Goal: Task Accomplishment & Management: Use online tool/utility

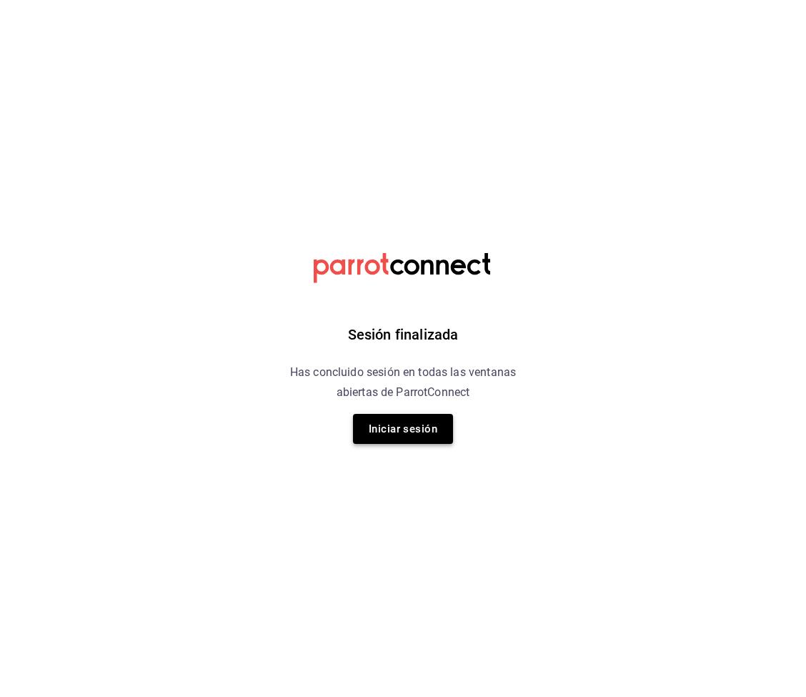
click at [409, 433] on button "Iniciar sesión" at bounding box center [403, 429] width 100 height 30
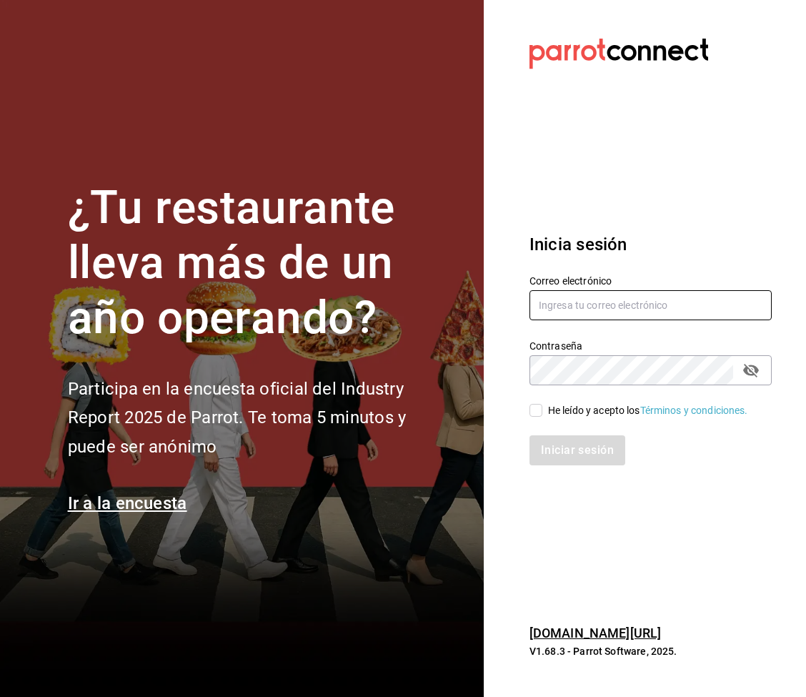
type input "[PERSON_NAME][EMAIL_ADDRESS][PERSON_NAME][DOMAIN_NAME]"
click at [537, 418] on div "Iniciar sesión" at bounding box center [641, 441] width 259 height 47
click at [535, 413] on input "He leído y acepto los Términos y condiciones." at bounding box center [536, 410] width 13 height 13
checkbox input "true"
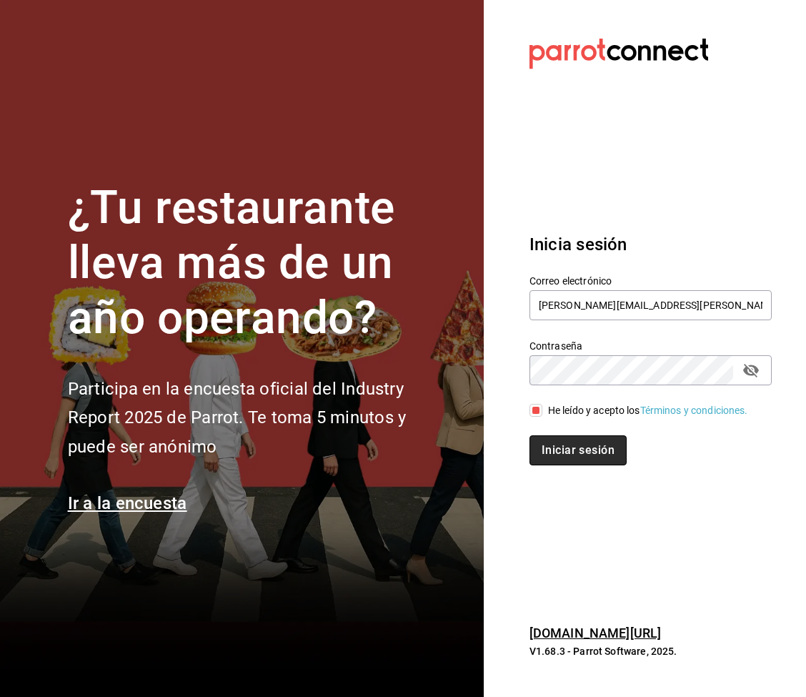
click at [559, 440] on button "Iniciar sesión" at bounding box center [578, 450] width 97 height 30
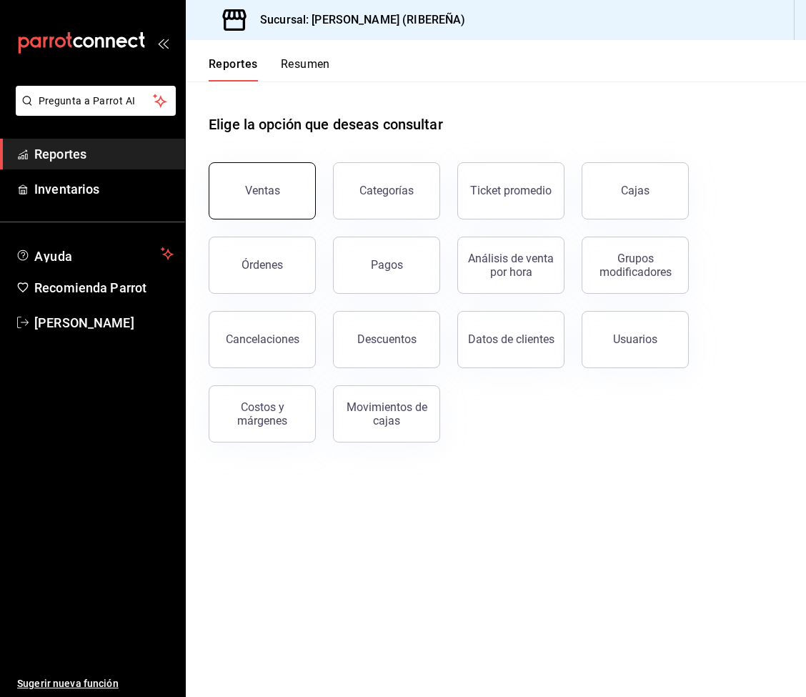
click at [289, 196] on button "Ventas" at bounding box center [262, 190] width 107 height 57
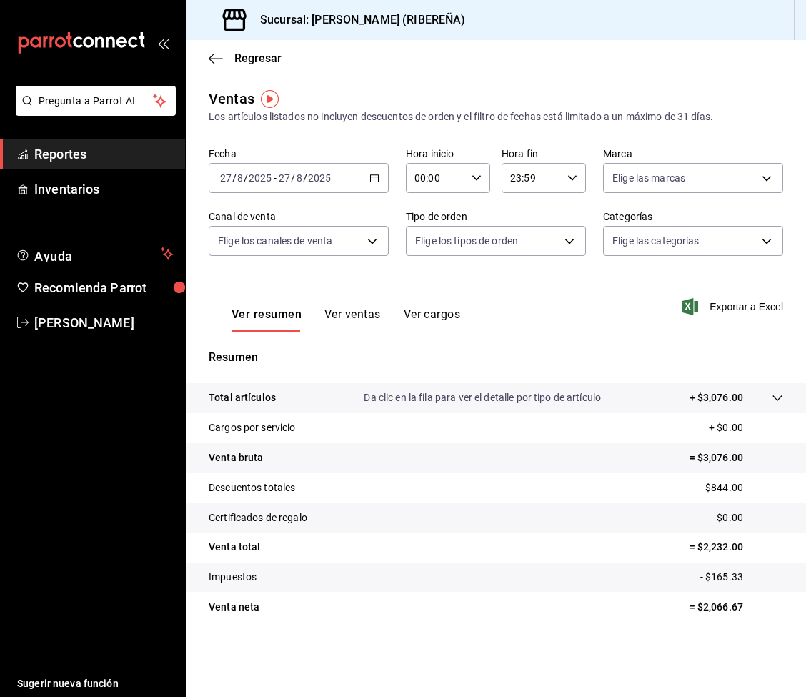
click at [341, 317] on button "Ver ventas" at bounding box center [352, 319] width 56 height 24
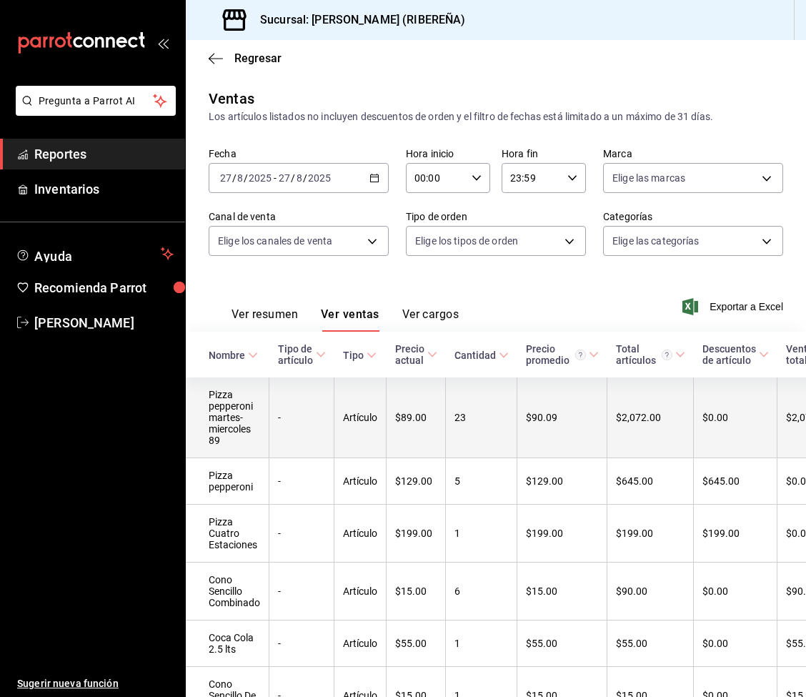
scroll to position [107, 0]
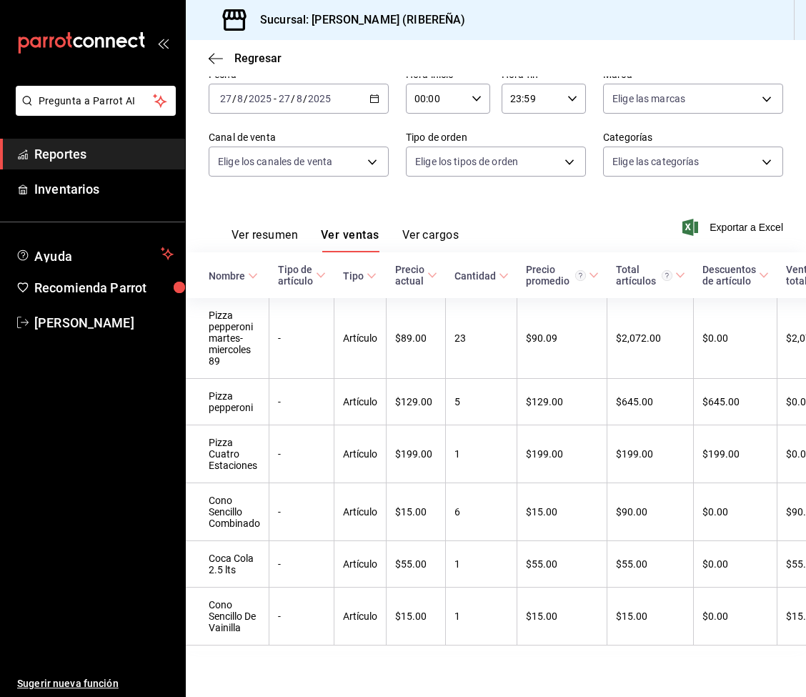
drag, startPoint x: 259, startPoint y: 201, endPoint x: 239, endPoint y: 203, distance: 20.1
click at [239, 228] on button "Ver resumen" at bounding box center [265, 240] width 66 height 24
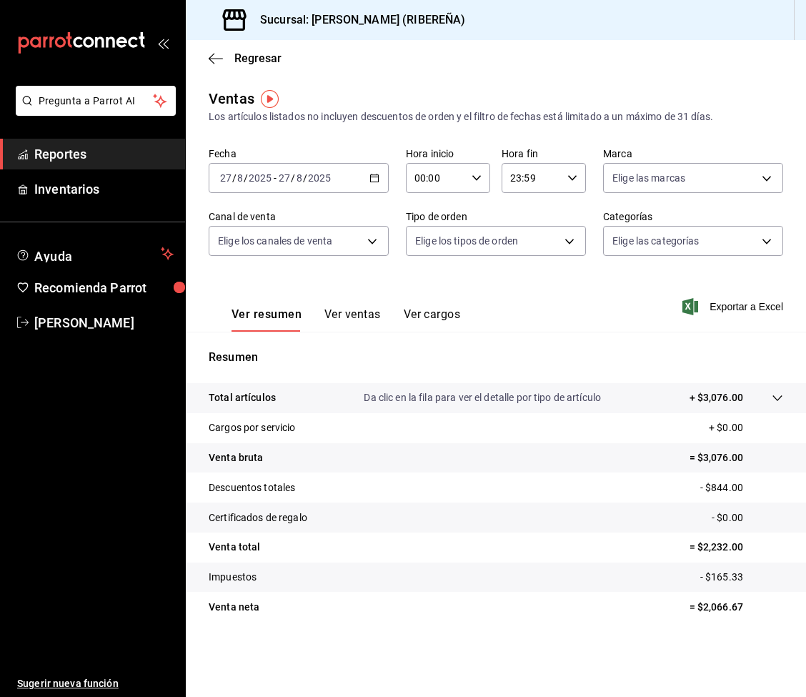
click at [344, 319] on button "Ver ventas" at bounding box center [352, 319] width 56 height 24
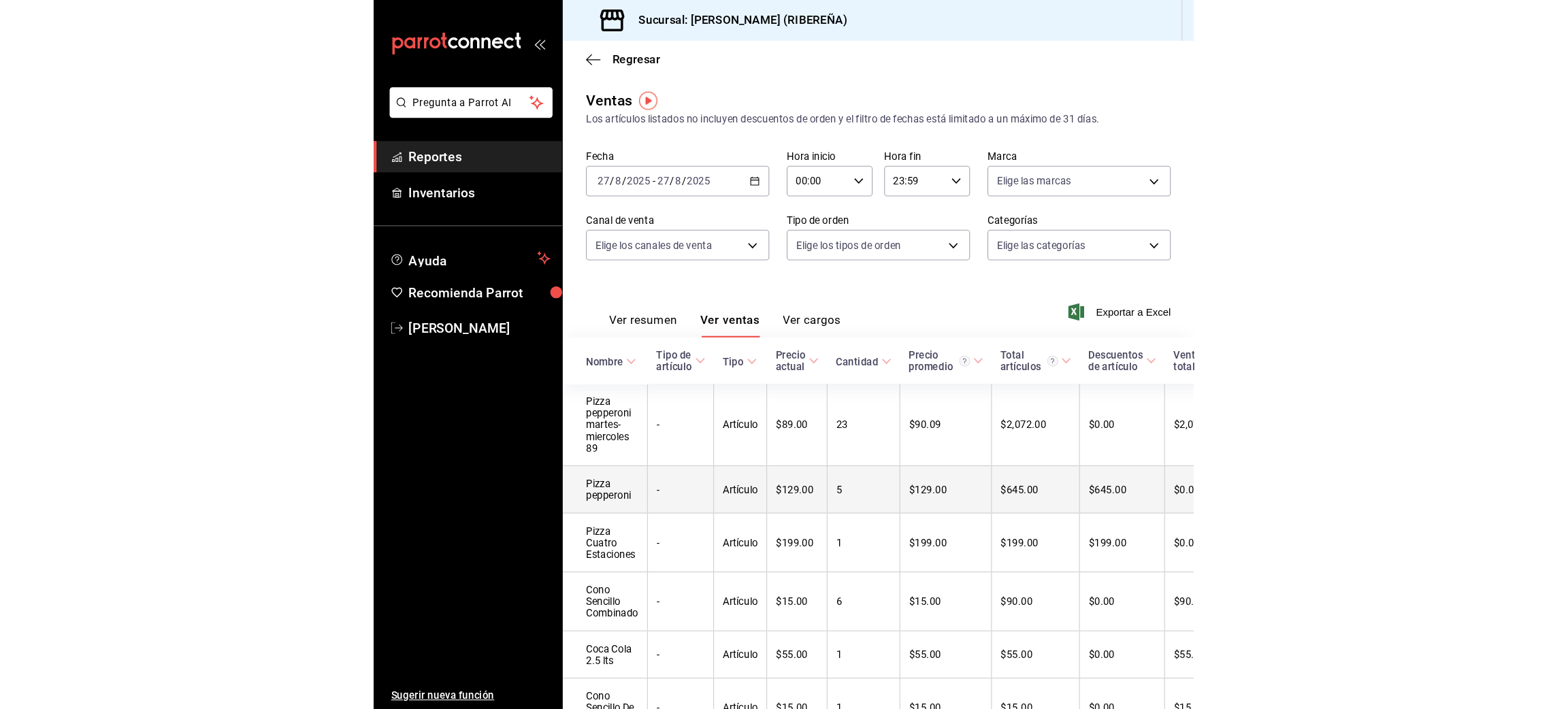
scroll to position [102, 0]
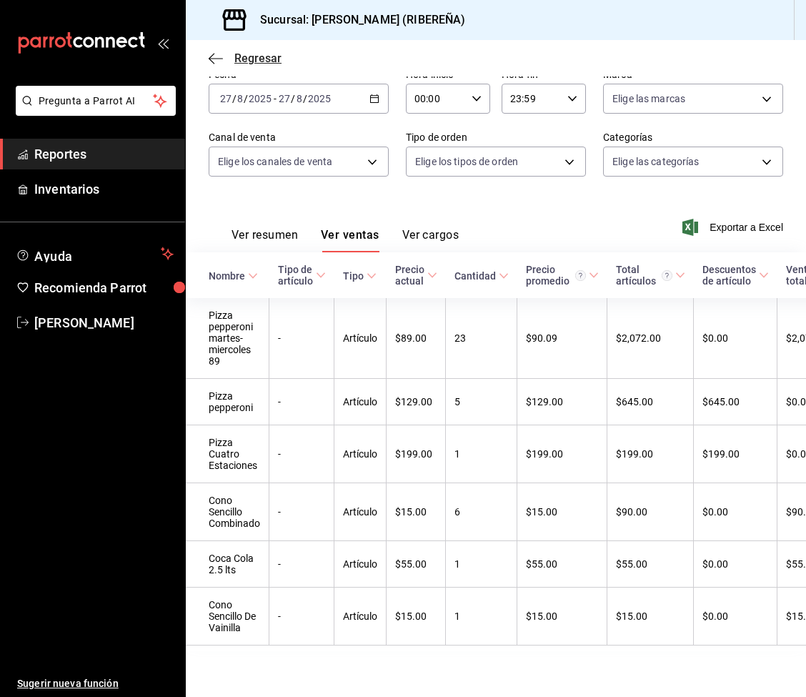
click at [219, 59] on icon "button" at bounding box center [216, 58] width 14 height 13
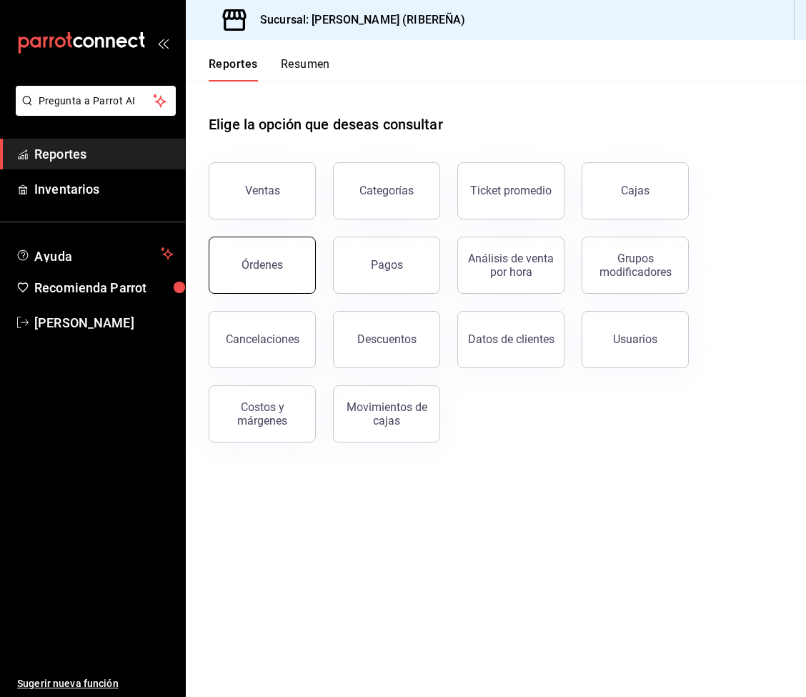
click at [279, 270] on div "Órdenes" at bounding box center [262, 265] width 41 height 14
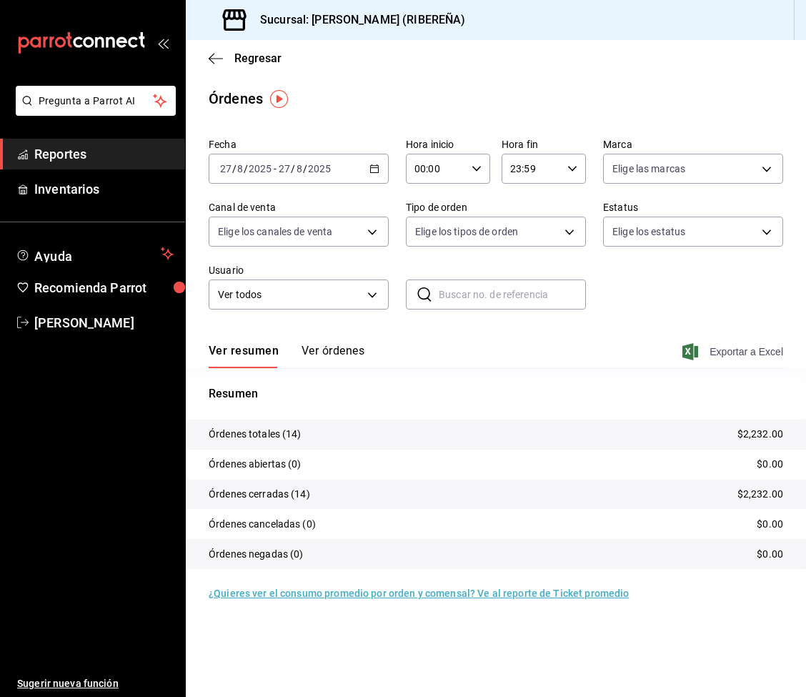
click at [736, 349] on span "Exportar a Excel" at bounding box center [734, 351] width 98 height 17
click at [217, 64] on icon "button" at bounding box center [216, 58] width 14 height 13
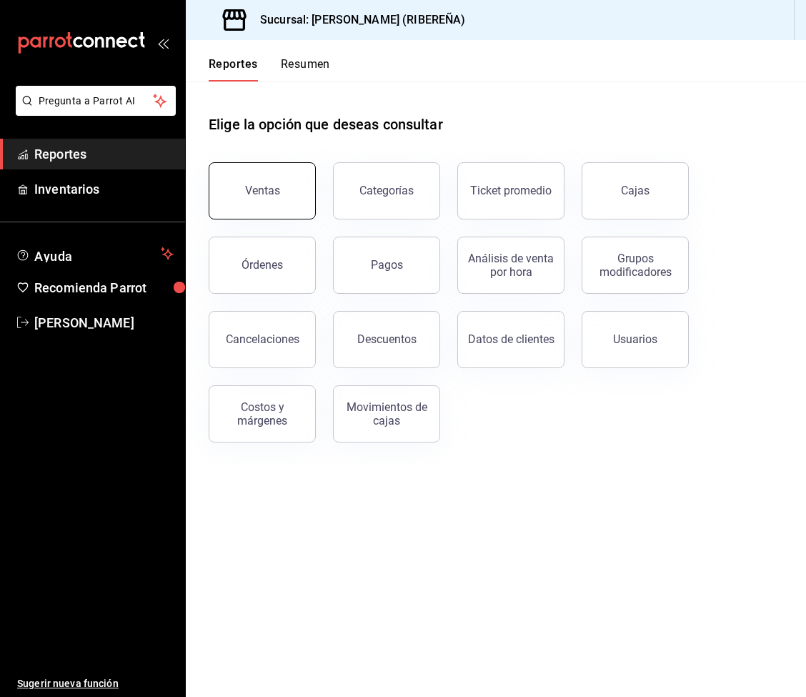
click at [263, 167] on button "Ventas" at bounding box center [262, 190] width 107 height 57
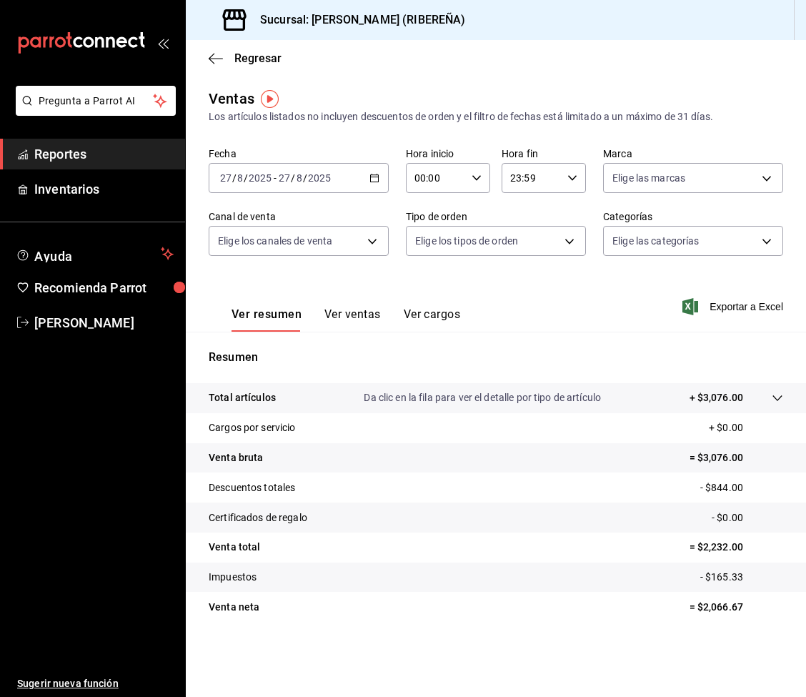
click at [207, 53] on div "Regresar" at bounding box center [496, 58] width 620 height 36
click at [209, 50] on div "Regresar" at bounding box center [496, 58] width 620 height 36
click at [213, 72] on div "Regresar" at bounding box center [496, 58] width 620 height 36
click at [213, 54] on icon "button" at bounding box center [212, 58] width 6 height 11
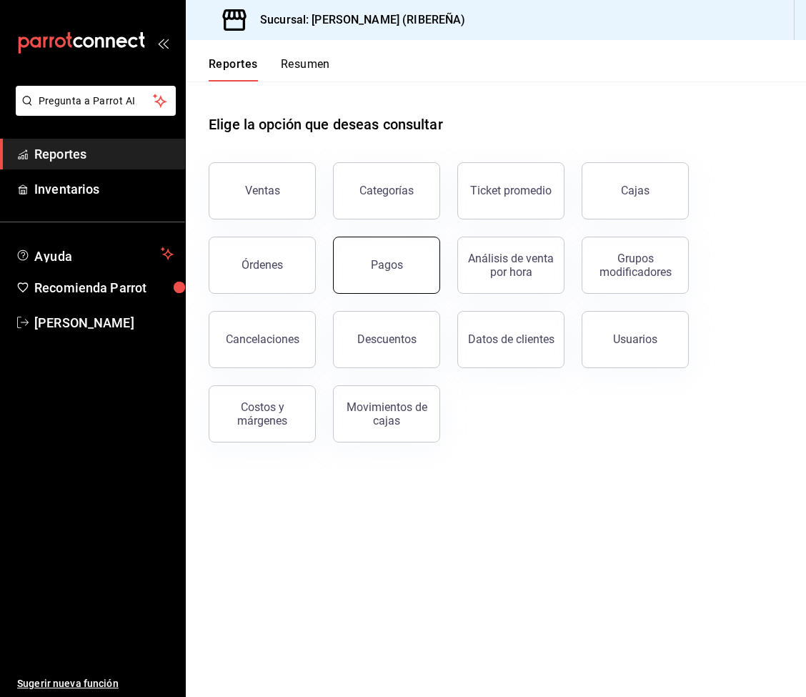
click at [391, 269] on div "Pagos" at bounding box center [387, 265] width 32 height 14
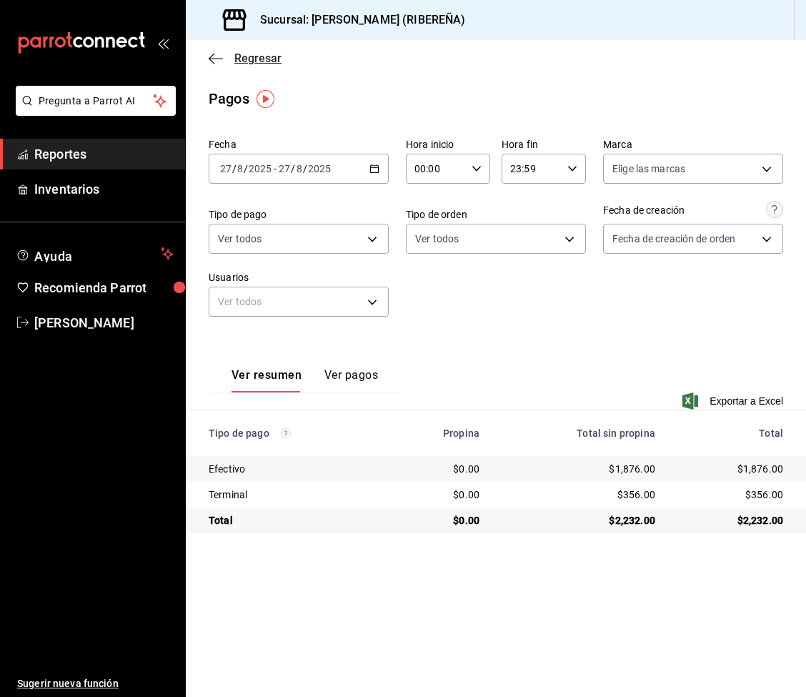
click at [209, 54] on icon "button" at bounding box center [216, 58] width 14 height 13
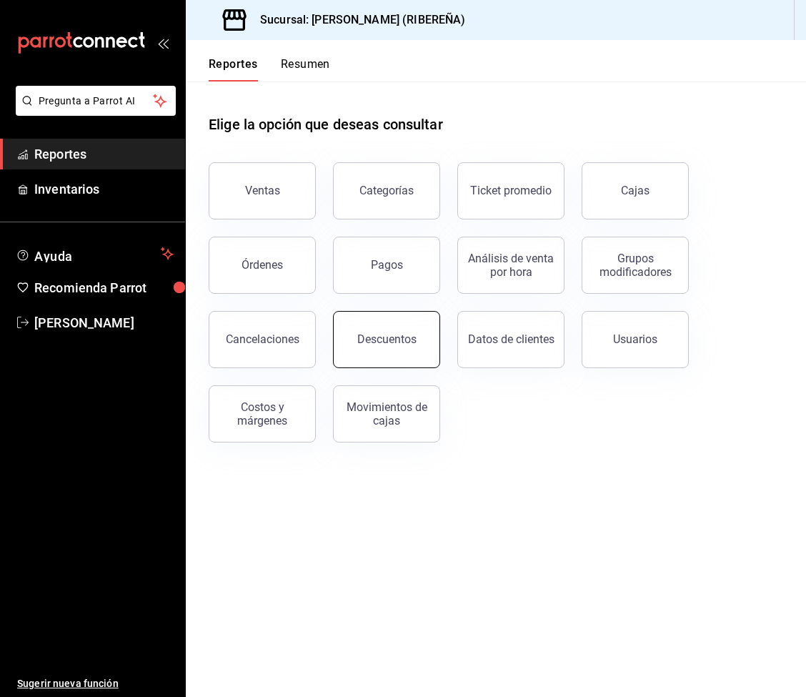
click at [362, 320] on button "Descuentos" at bounding box center [386, 339] width 107 height 57
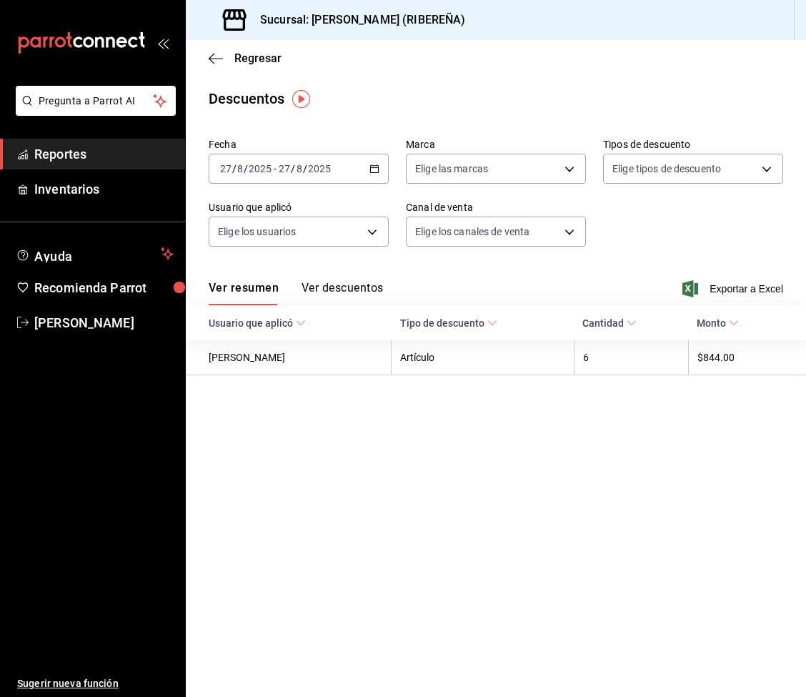
click at [359, 282] on button "Ver descuentos" at bounding box center [342, 293] width 81 height 24
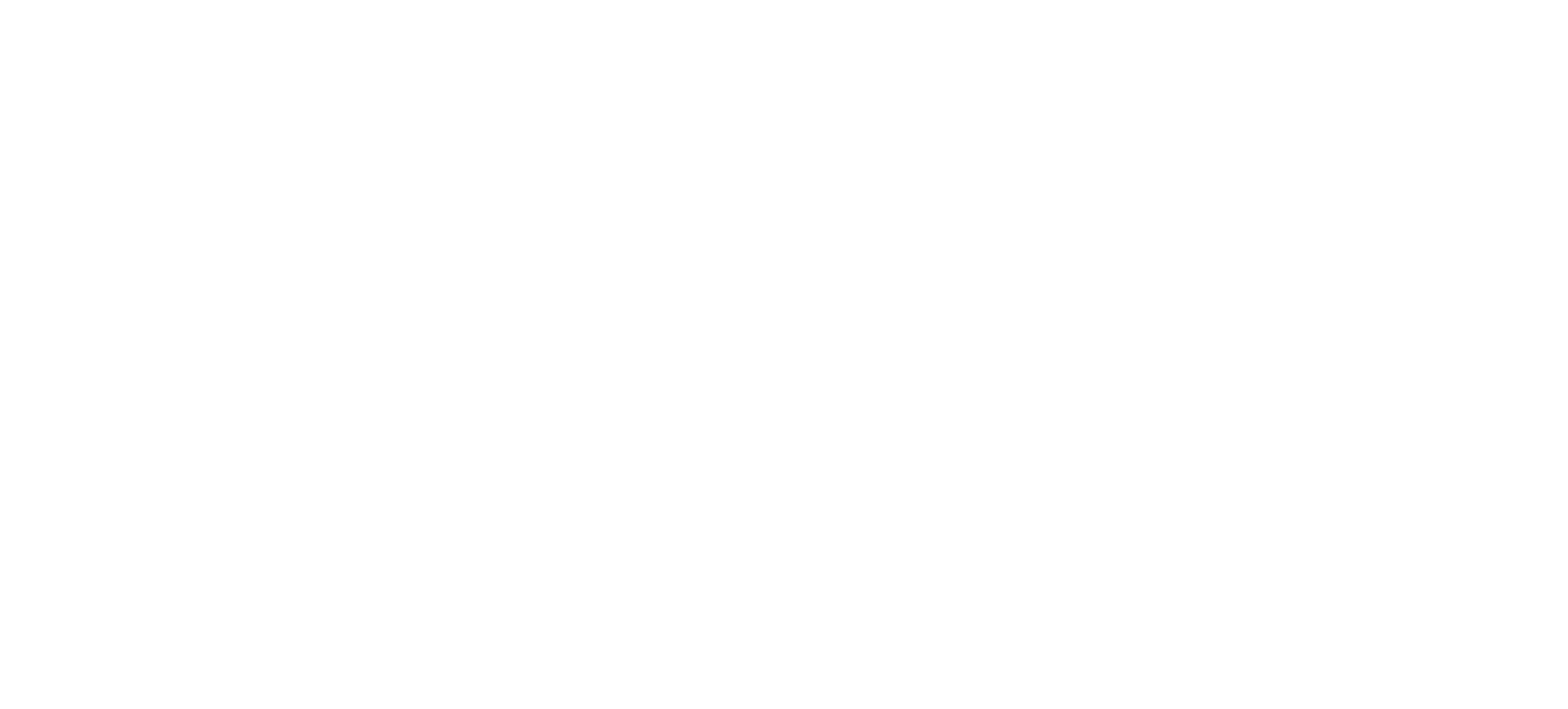
click at [664, 6] on html at bounding box center [784, 3] width 1568 height 6
click at [805, 6] on html at bounding box center [784, 3] width 1568 height 6
click at [826, 6] on html at bounding box center [784, 3] width 1568 height 6
